Goal: Information Seeking & Learning: Learn about a topic

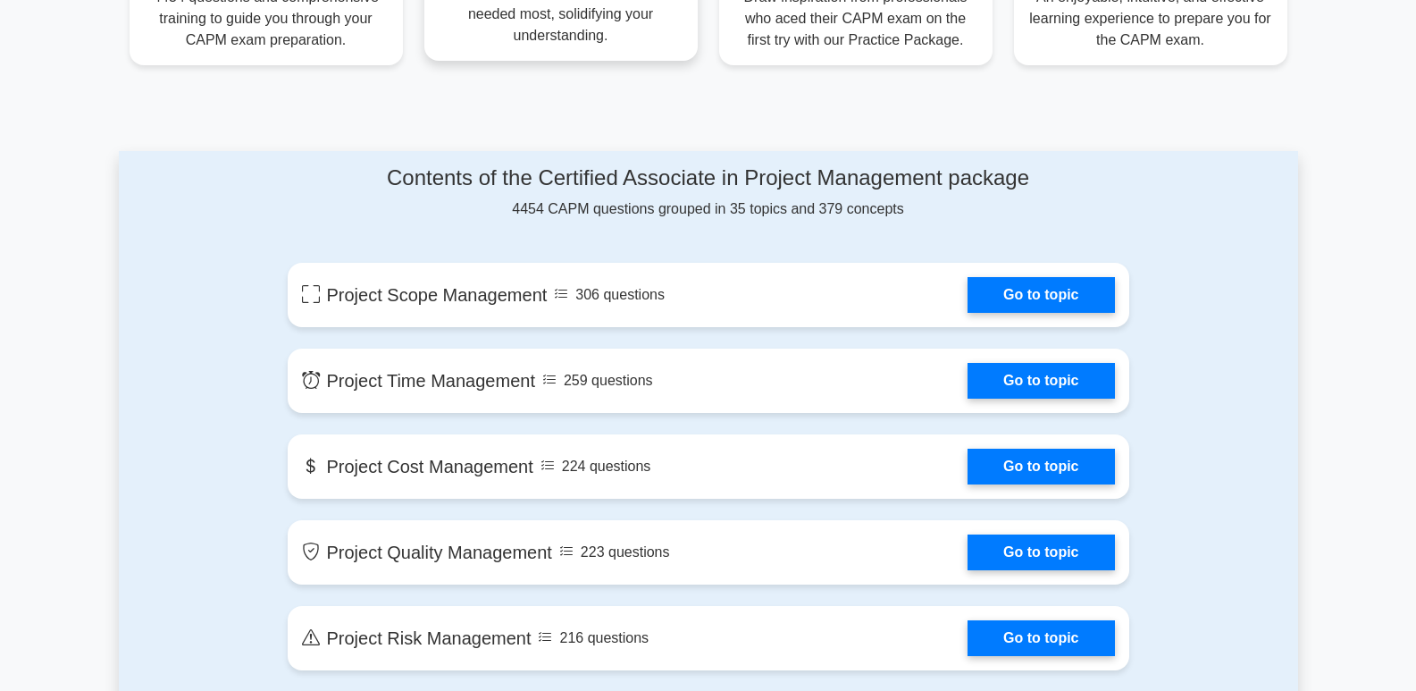
scroll to position [804, 0]
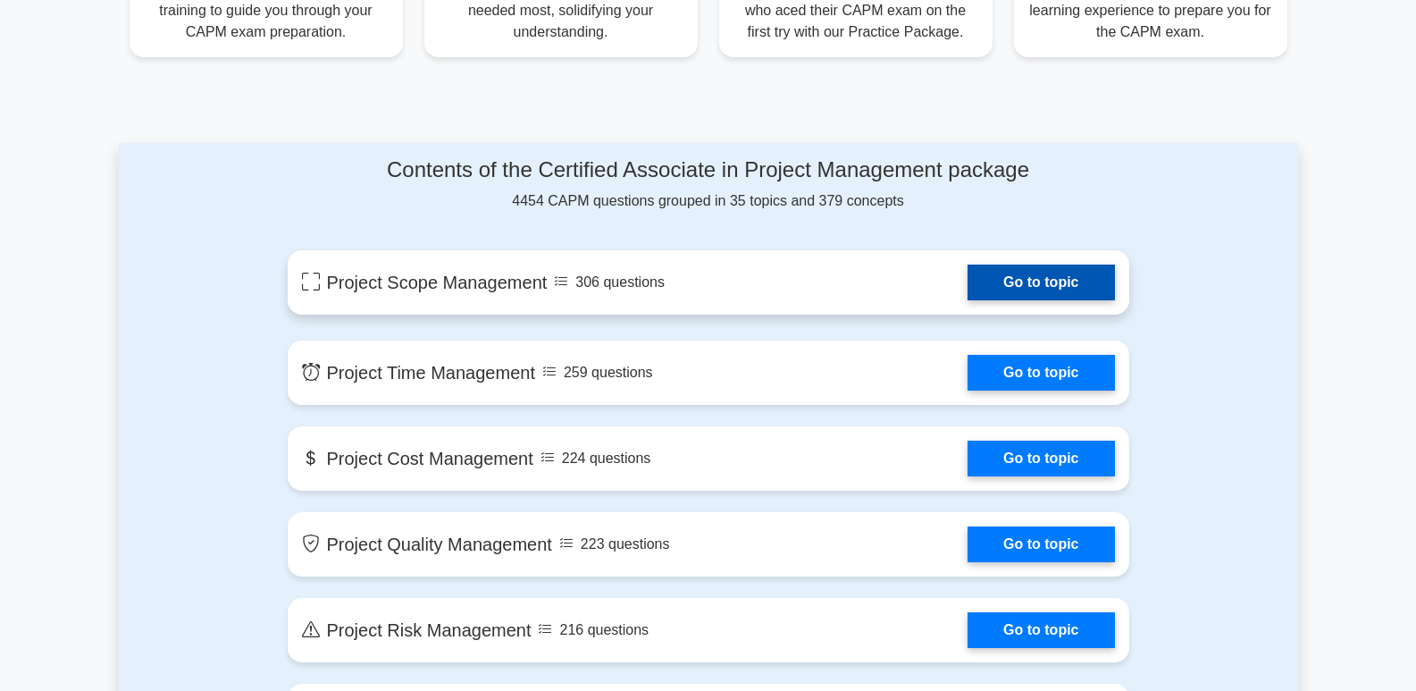
click at [1069, 275] on link "Go to topic" at bounding box center [1041, 282] width 147 height 36
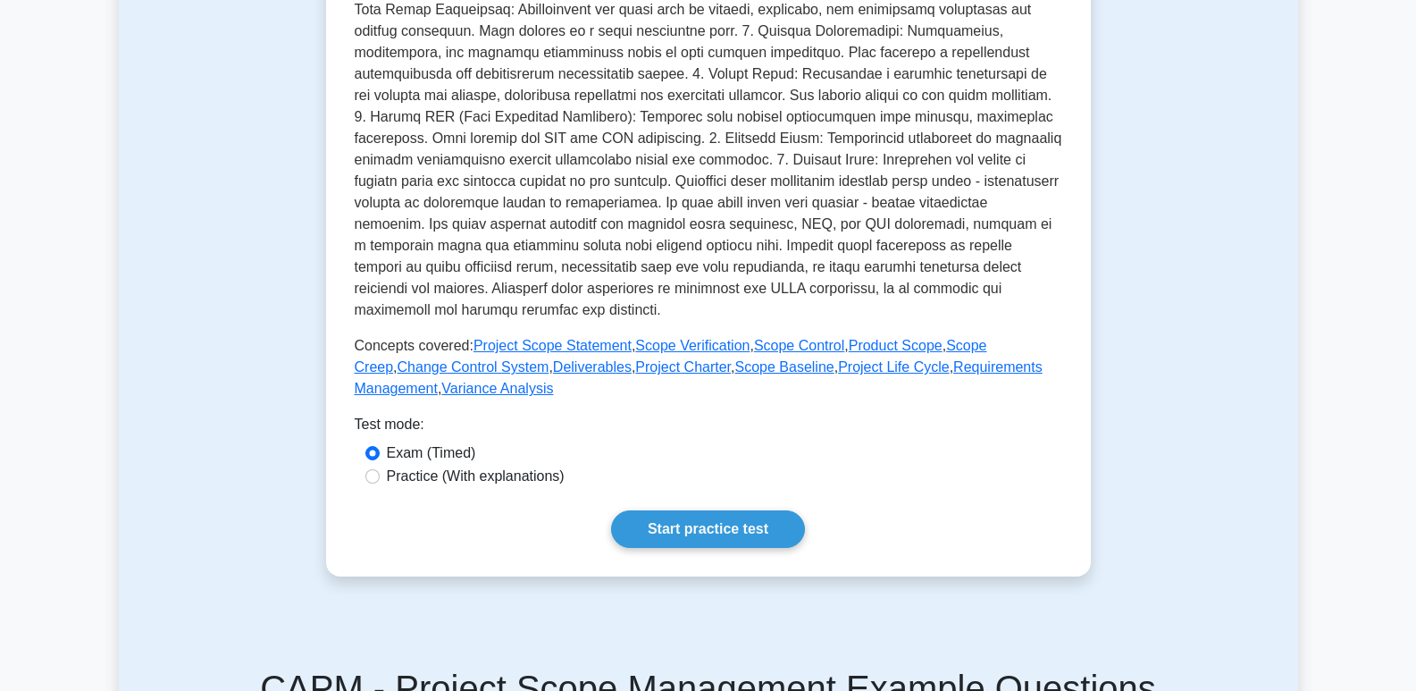
scroll to position [536, 0]
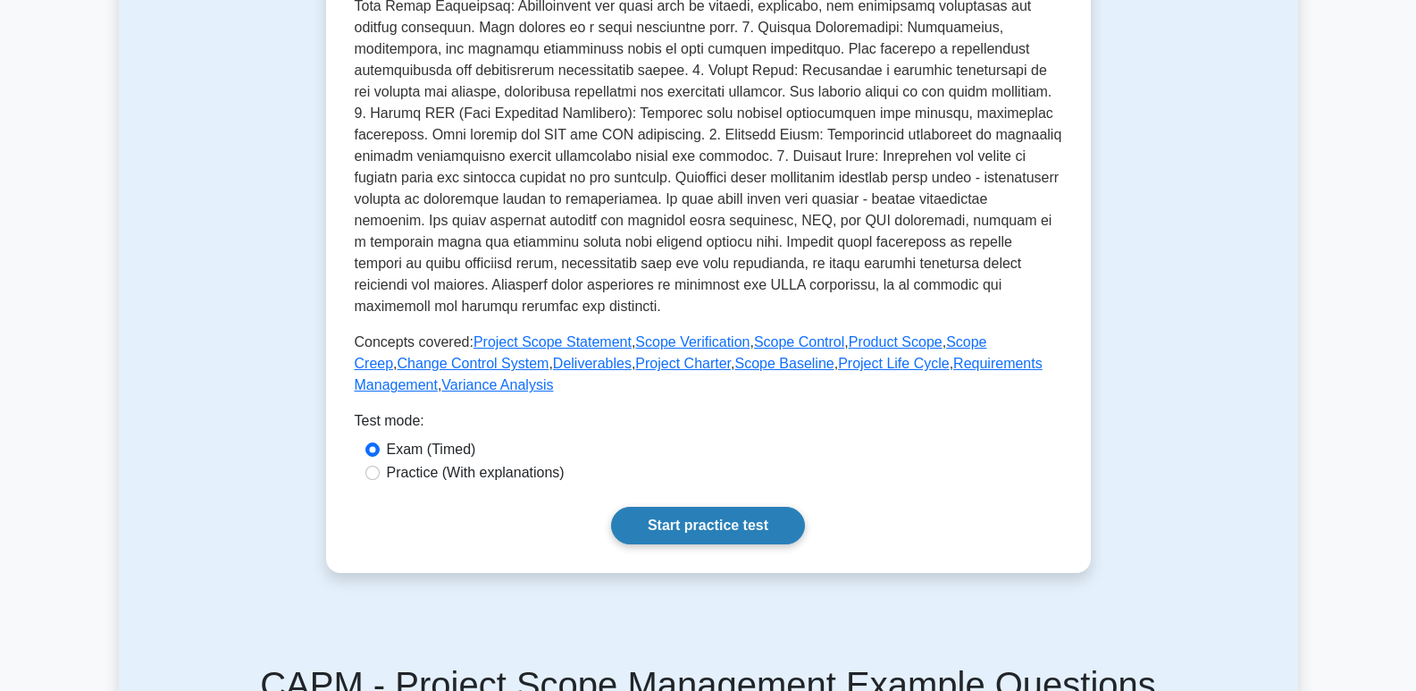
click at [734, 518] on link "Start practice test" at bounding box center [708, 526] width 194 height 38
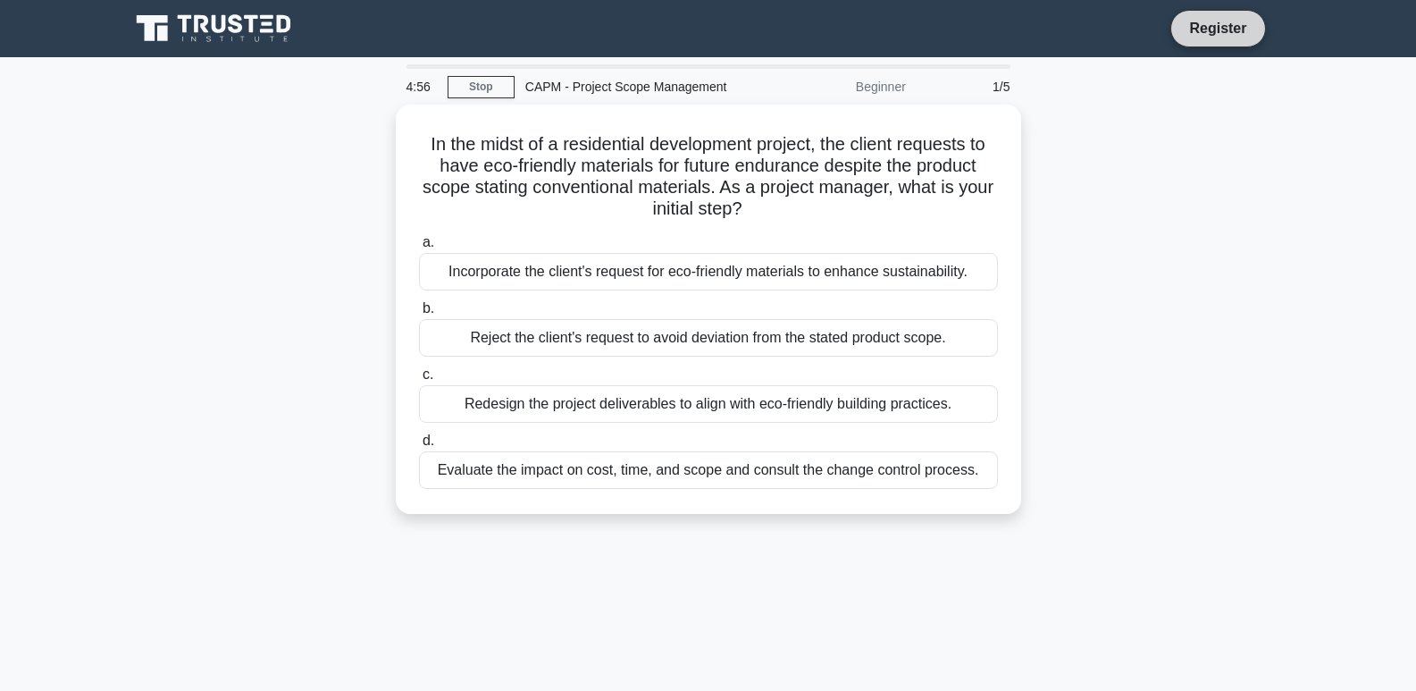
click at [1236, 26] on link "Register" at bounding box center [1217, 28] width 79 height 22
